Goal: Information Seeking & Learning: Find specific fact

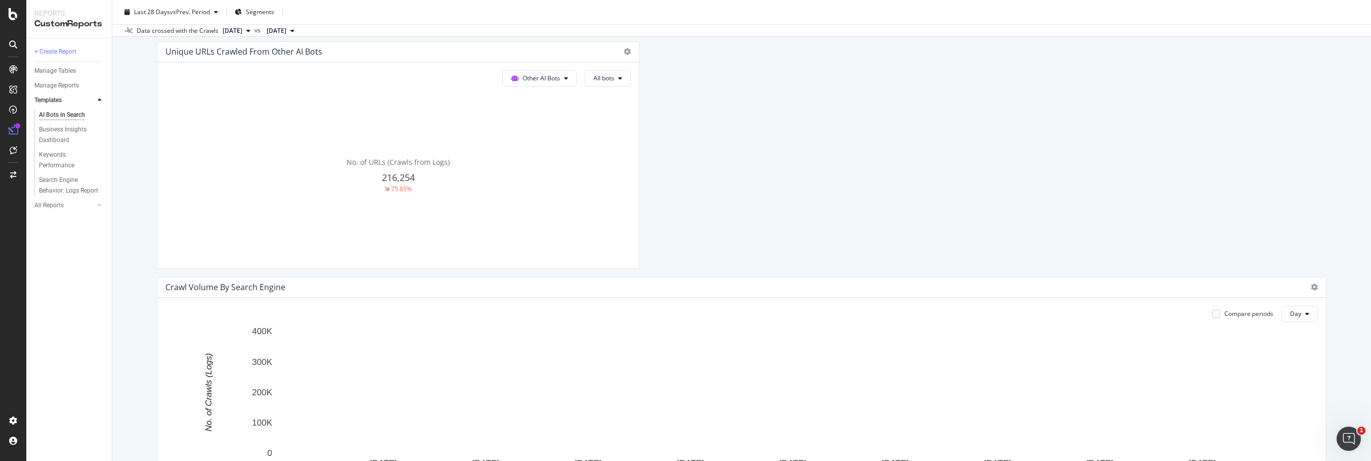
scroll to position [1032, 0]
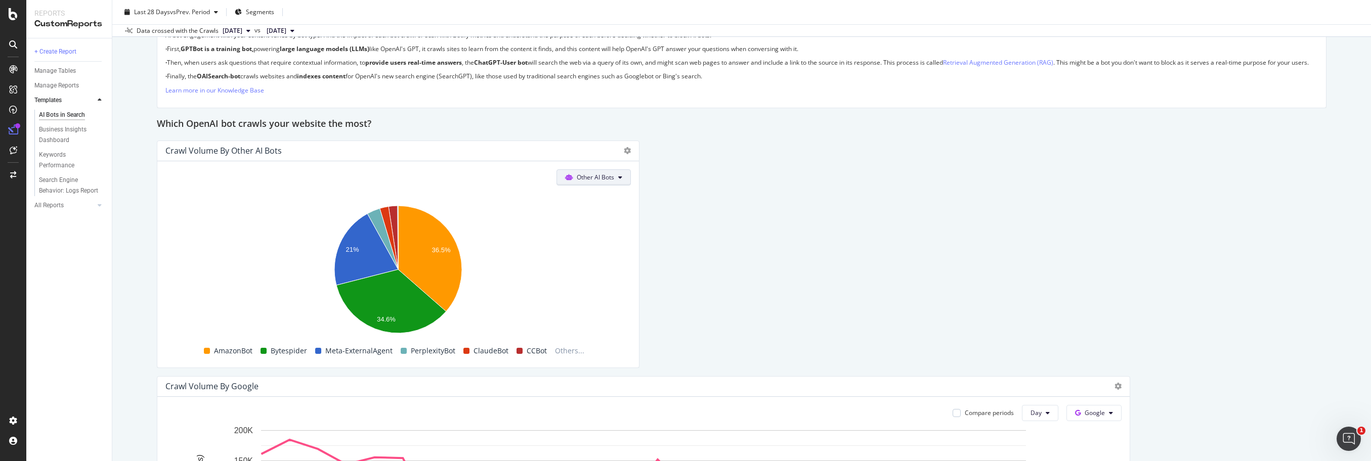
click at [585, 182] on span "Other AI Bots" at bounding box center [595, 177] width 37 height 9
click at [581, 240] on div "OpenAI" at bounding box center [593, 243] width 72 height 15
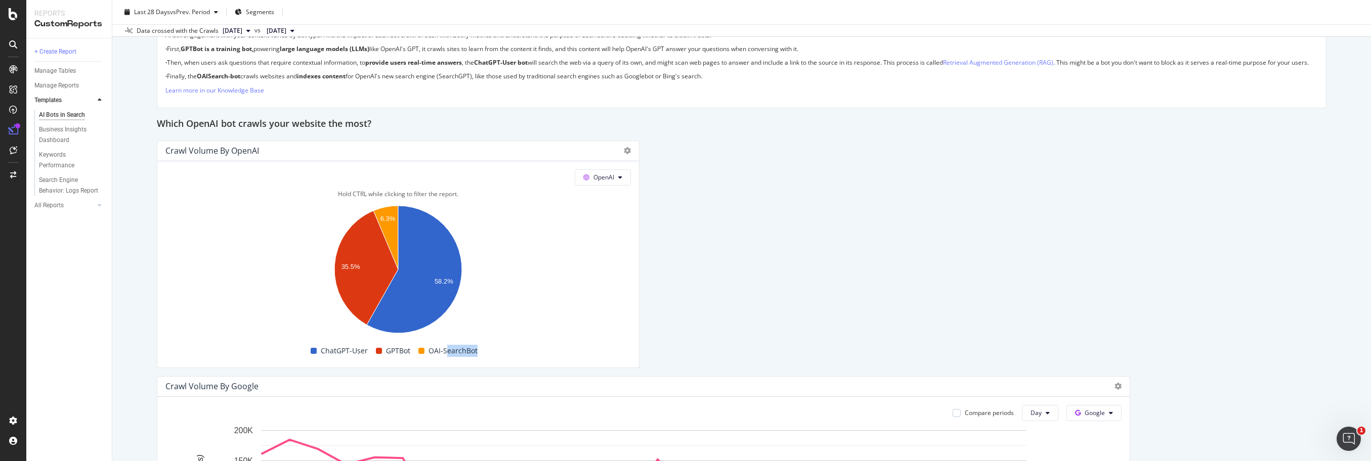
drag, startPoint x: 481, startPoint y: 363, endPoint x: 449, endPoint y: 361, distance: 31.9
click at [449, 357] on div "OAI-SearchBot" at bounding box center [447, 351] width 67 height 12
drag, startPoint x: 371, startPoint y: 359, endPoint x: 322, endPoint y: 365, distance: 48.9
click at [322, 357] on div "ChatGPT-User" at bounding box center [339, 351] width 65 height 12
copy span "ChatGPT-User"
